Goal: Book appointment/travel/reservation

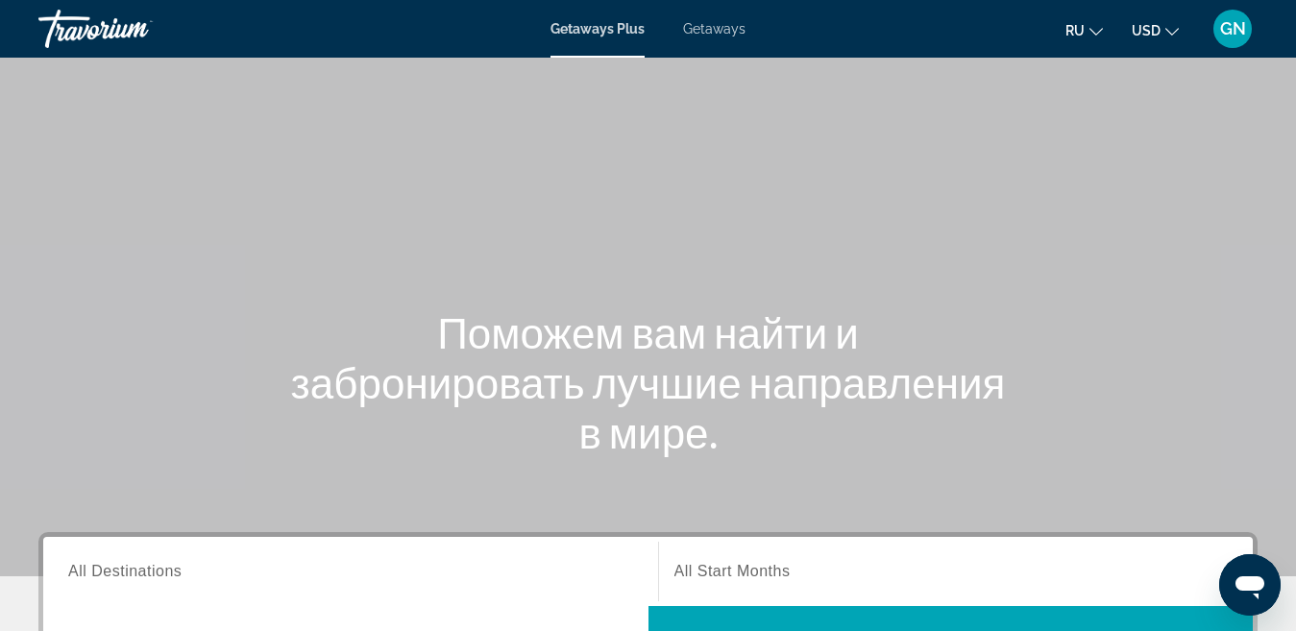
click at [701, 29] on span "Getaways" at bounding box center [714, 28] width 62 height 15
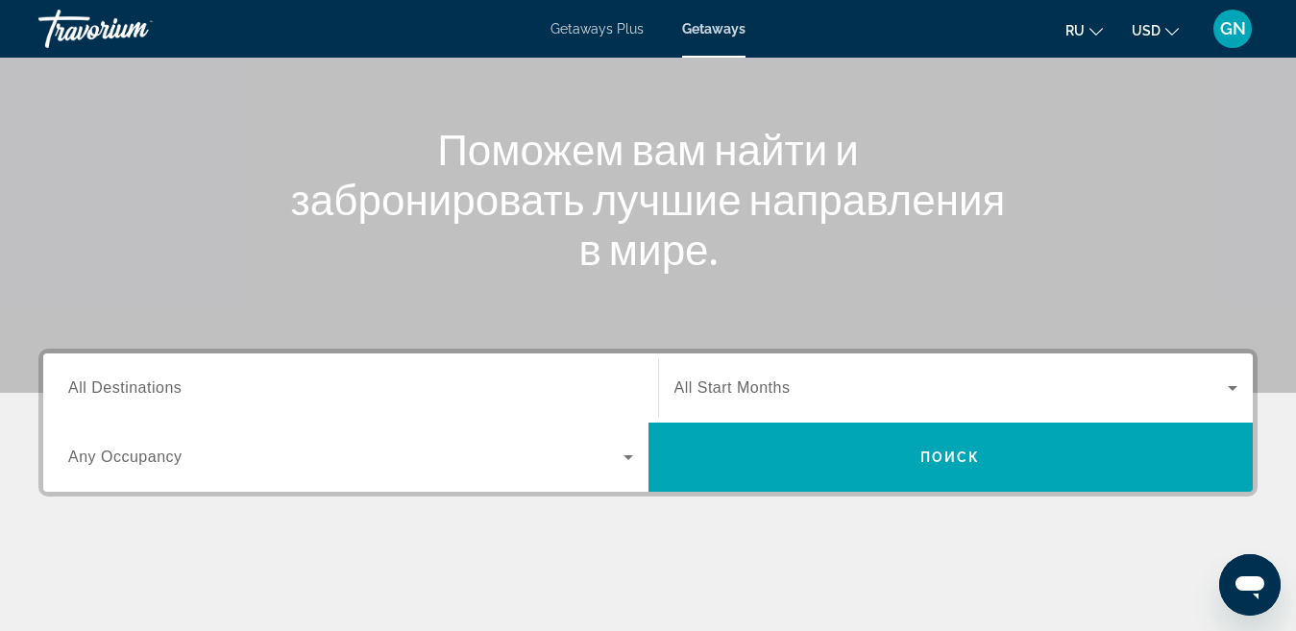
scroll to position [384, 0]
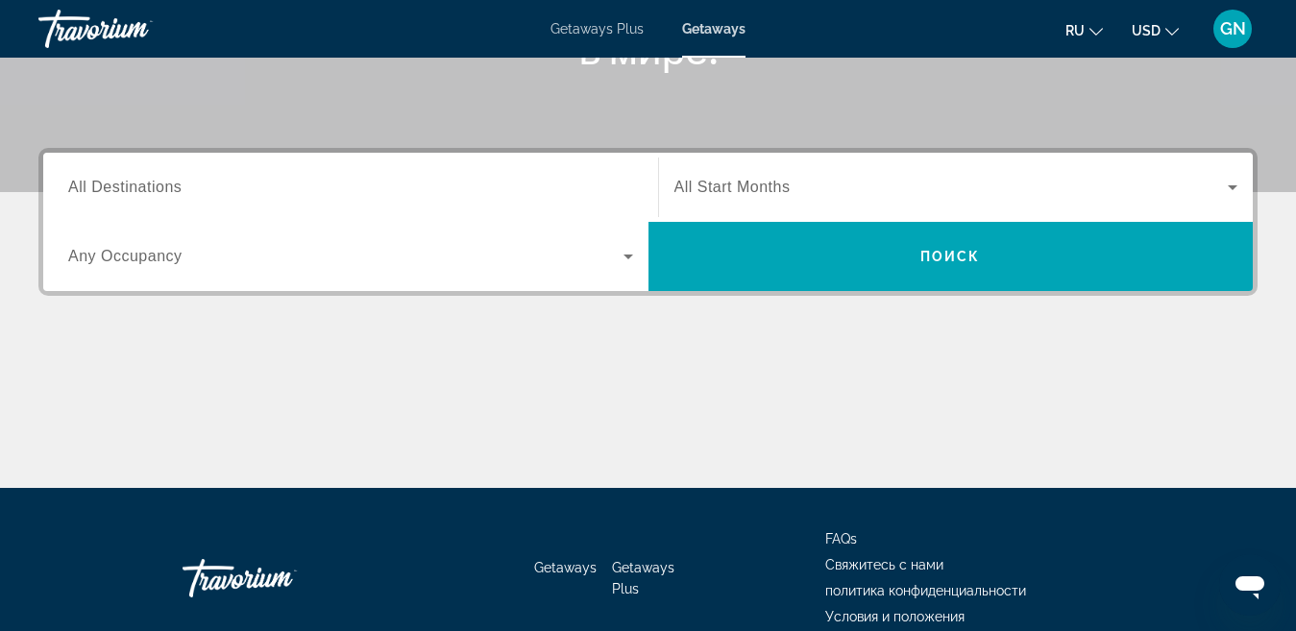
click at [154, 185] on span "All Destinations" at bounding box center [124, 187] width 113 height 16
click at [154, 185] on input "Destination All Destinations" at bounding box center [350, 188] width 565 height 23
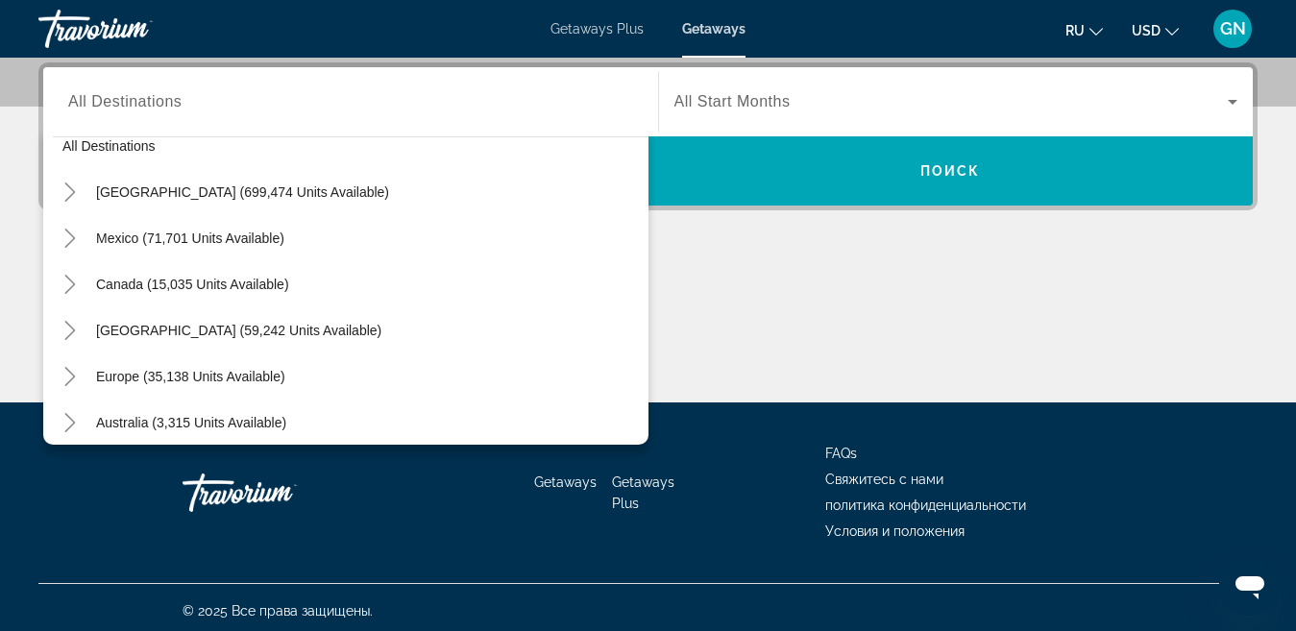
scroll to position [0, 0]
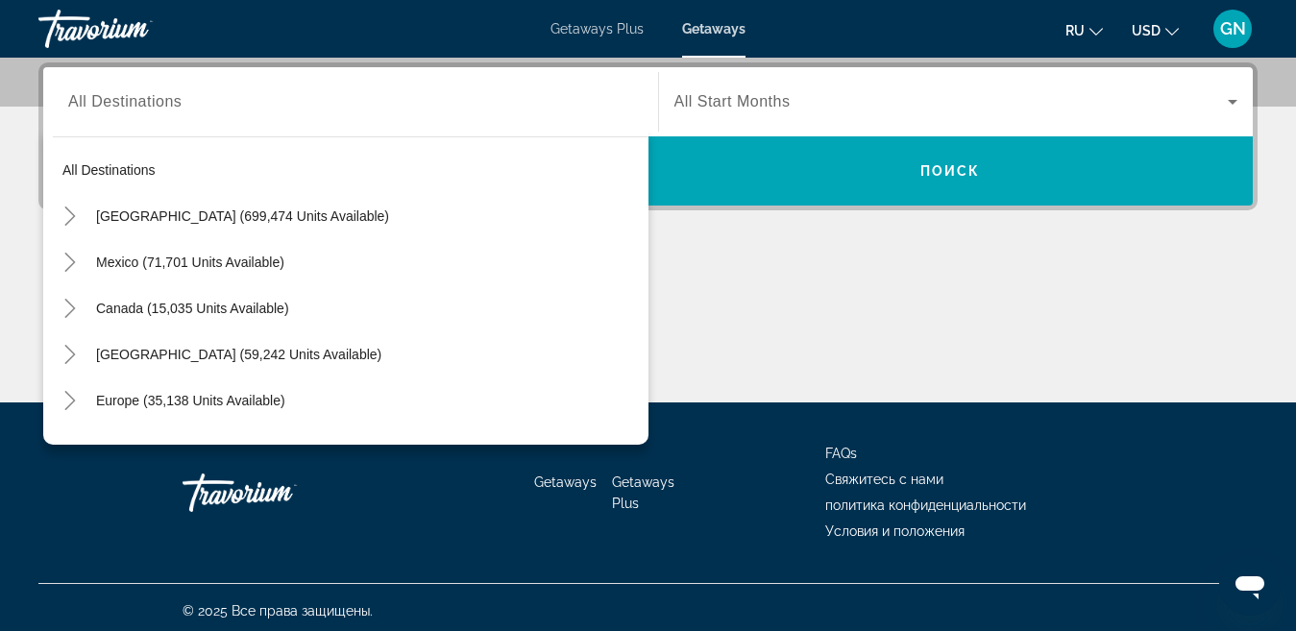
click at [729, 287] on div "Main content" at bounding box center [647, 330] width 1219 height 144
